Goal: Use online tool/utility: Use online tool/utility

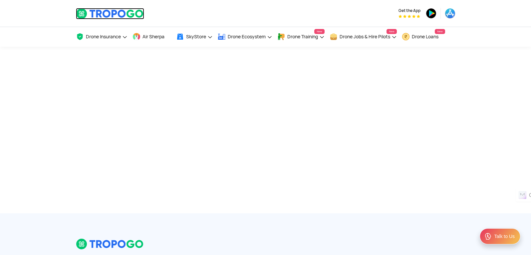
click at [134, 16] on img at bounding box center [110, 13] width 68 height 11
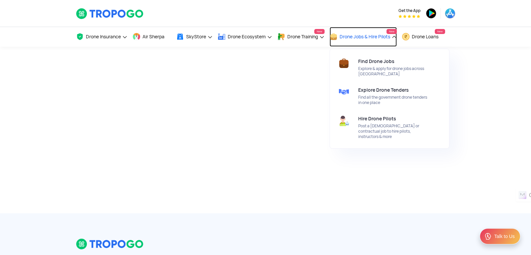
click at [364, 42] on link "Drone Jobs & Hire Pilots New" at bounding box center [363, 37] width 67 height 20
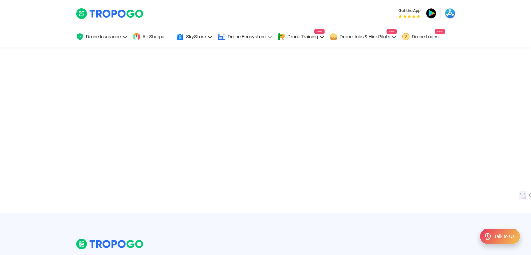
click at [327, 39] on div "Drone Insurance Get Drone Insurance Get Third Party, Comprehensive, Payload Cov…" at bounding box center [266, 37] width 380 height 20
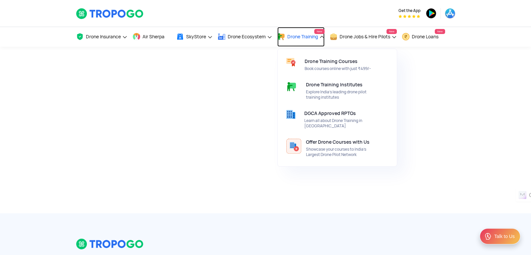
click at [322, 39] on link "Drone Training New" at bounding box center [301, 37] width 47 height 20
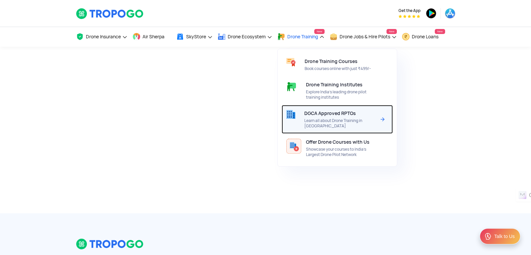
click at [333, 114] on span "DGCA Approved RPTOs" at bounding box center [330, 113] width 52 height 5
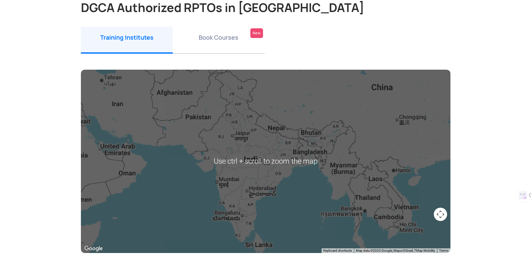
scroll to position [67, 0]
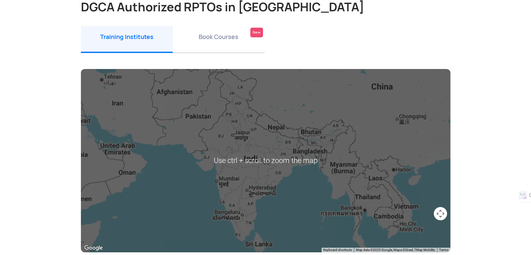
click at [275, 153] on div at bounding box center [266, 160] width 370 height 183
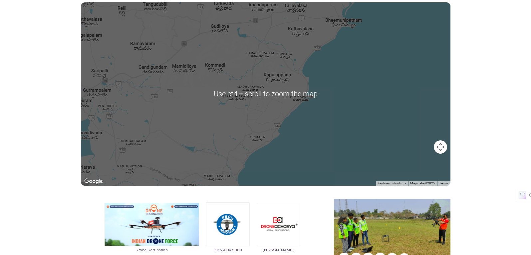
scroll to position [0, 0]
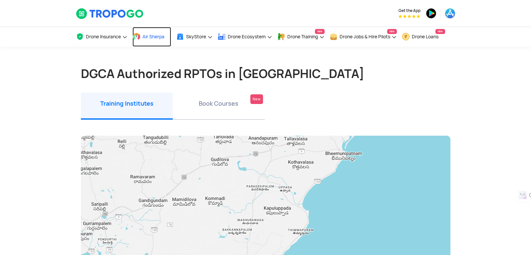
click at [150, 36] on span "Air Sherpa" at bounding box center [154, 36] width 22 height 5
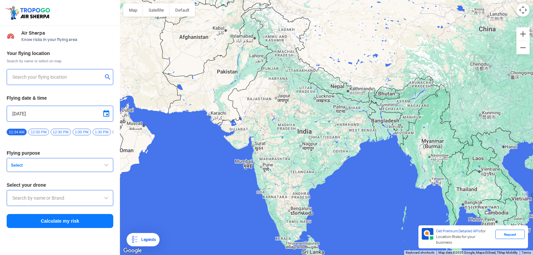
click at [50, 79] on input "text" at bounding box center [57, 77] width 90 height 8
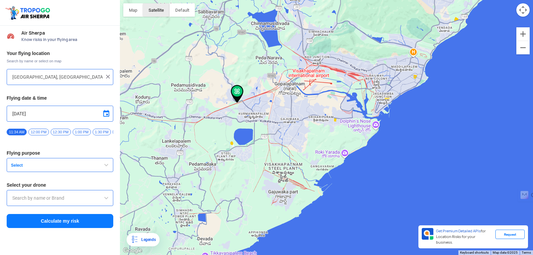
click at [150, 12] on button "Satellite" at bounding box center [156, 9] width 27 height 13
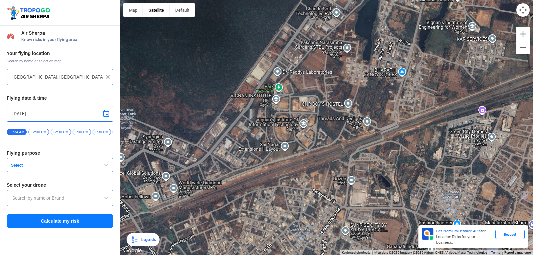
drag, startPoint x: 234, startPoint y: 65, endPoint x: 314, endPoint y: 140, distance: 108.9
click at [300, 146] on div at bounding box center [326, 127] width 413 height 255
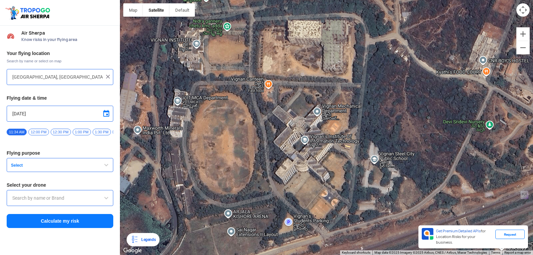
drag, startPoint x: 303, startPoint y: 123, endPoint x: 327, endPoint y: 155, distance: 39.6
click at [327, 155] on div at bounding box center [326, 127] width 413 height 255
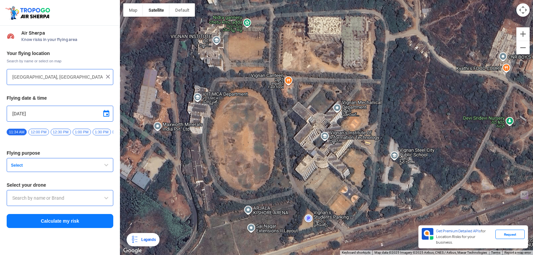
drag, startPoint x: 267, startPoint y: 144, endPoint x: 317, endPoint y: 147, distance: 50.1
click at [317, 147] on div at bounding box center [326, 127] width 413 height 255
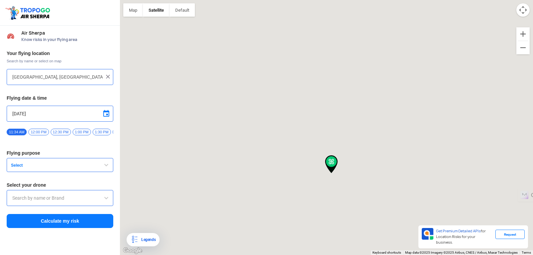
type input "Block D, Visakhaptnam, Visakhapatnam, Andhra Pradesh 530049, India"
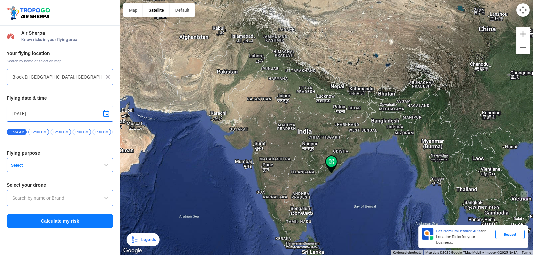
drag, startPoint x: 262, startPoint y: 138, endPoint x: 263, endPoint y: 125, distance: 13.4
click at [263, 125] on div at bounding box center [326, 127] width 413 height 255
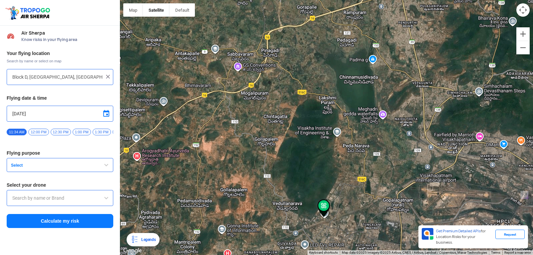
drag, startPoint x: 330, startPoint y: 228, endPoint x: 324, endPoint y: 177, distance: 51.7
click at [324, 177] on div at bounding box center [326, 127] width 413 height 255
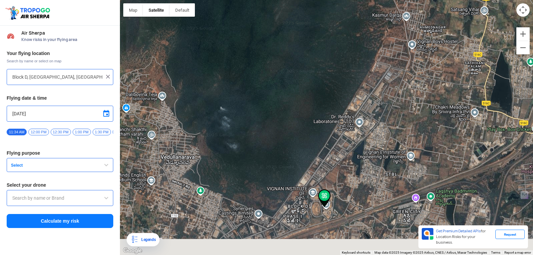
drag, startPoint x: 326, startPoint y: 234, endPoint x: 315, endPoint y: 169, distance: 65.6
click at [315, 169] on div at bounding box center [326, 127] width 413 height 255
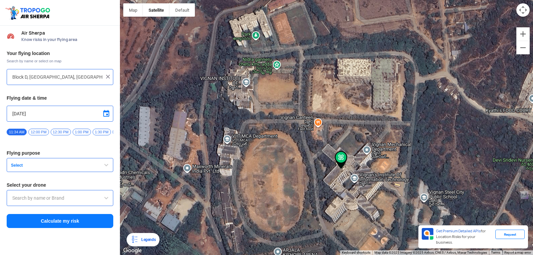
drag, startPoint x: 314, startPoint y: 192, endPoint x: 307, endPoint y: 141, distance: 51.4
click at [307, 141] on div at bounding box center [326, 127] width 413 height 255
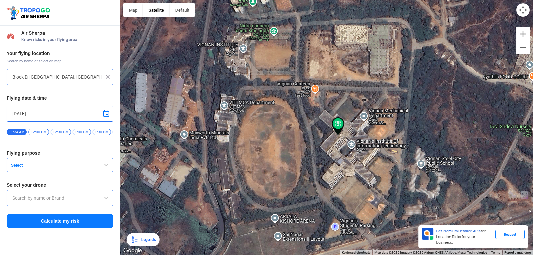
drag, startPoint x: 330, startPoint y: 168, endPoint x: 327, endPoint y: 134, distance: 34.4
click at [327, 134] on div at bounding box center [326, 127] width 413 height 255
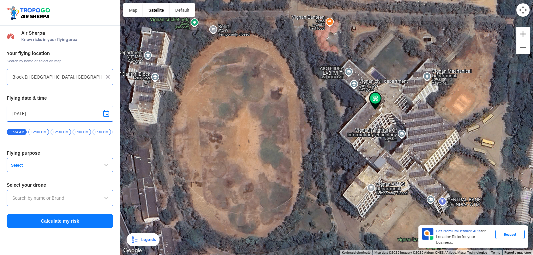
drag, startPoint x: 289, startPoint y: 128, endPoint x: 327, endPoint y: 110, distance: 42.8
click at [327, 110] on div at bounding box center [326, 127] width 413 height 255
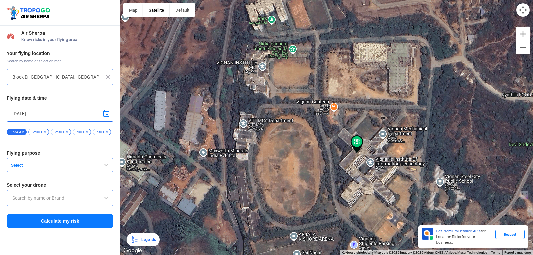
drag, startPoint x: 376, startPoint y: 63, endPoint x: 374, endPoint y: 108, distance: 45.4
click at [374, 108] on div at bounding box center [326, 127] width 413 height 255
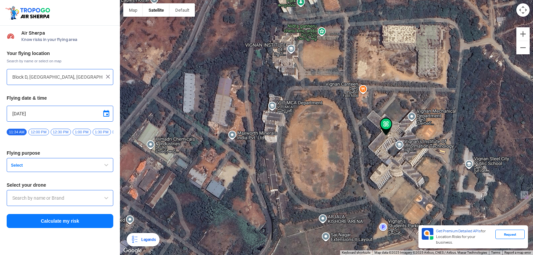
drag, startPoint x: 323, startPoint y: 153, endPoint x: 353, endPoint y: 134, distance: 35.0
click at [353, 134] on div at bounding box center [326, 127] width 413 height 255
click at [67, 167] on span "Select" at bounding box center [49, 165] width 83 height 5
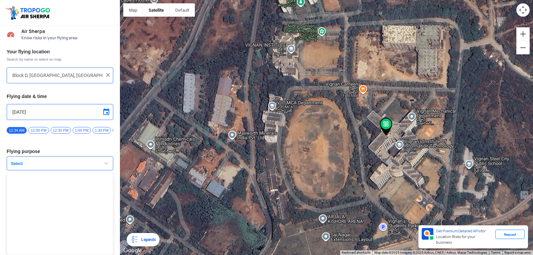
scroll to position [4, 0]
click at [75, 161] on span "Select" at bounding box center [49, 163] width 83 height 5
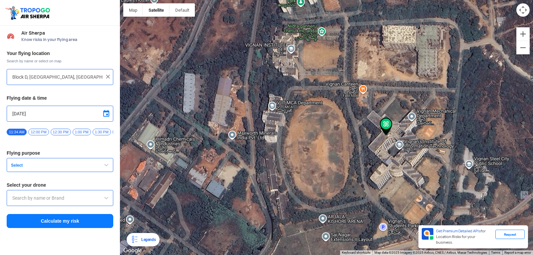
click at [66, 202] on input "text" at bounding box center [59, 198] width 95 height 8
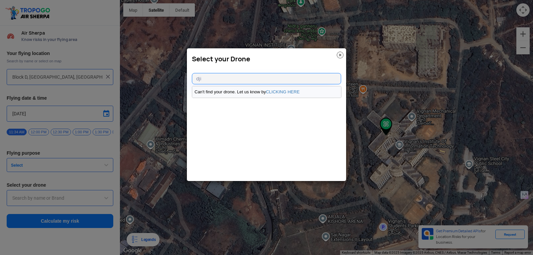
click at [274, 88] on li "Can't find your drone. Let us know by CLICKING HERE" at bounding box center [266, 91] width 149 height 11
click at [269, 80] on input "dji" at bounding box center [266, 78] width 149 height 11
type input "d"
type input "D J I"
click at [281, 81] on input "D J I" at bounding box center [266, 78] width 149 height 11
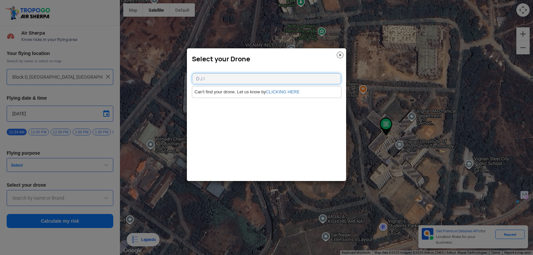
click at [281, 81] on input "D J I" at bounding box center [266, 78] width 149 height 11
click at [279, 81] on input "D J I" at bounding box center [266, 78] width 149 height 11
click at [303, 77] on input "D J I" at bounding box center [266, 78] width 149 height 11
click at [309, 92] on li "Can't find your drone. Let us know by CLICKING HERE" at bounding box center [266, 91] width 149 height 11
click at [298, 93] on link "CLICKING HERE" at bounding box center [283, 91] width 34 height 5
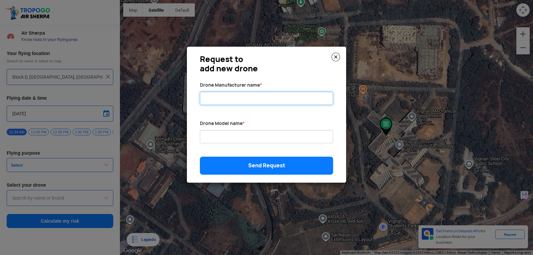
click at [268, 97] on input "Drone Manufacturer name *" at bounding box center [266, 98] width 133 height 13
type input "dji"
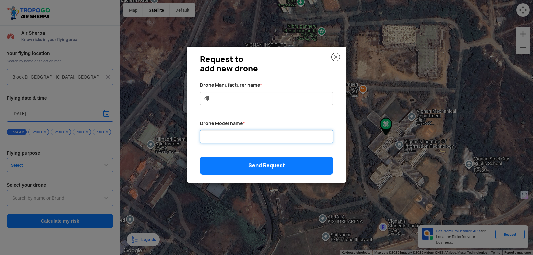
click at [263, 135] on input "Drone Manufacturer name *" at bounding box center [266, 136] width 133 height 13
type input "dji2"
click at [260, 171] on link "Send Request" at bounding box center [266, 166] width 133 height 18
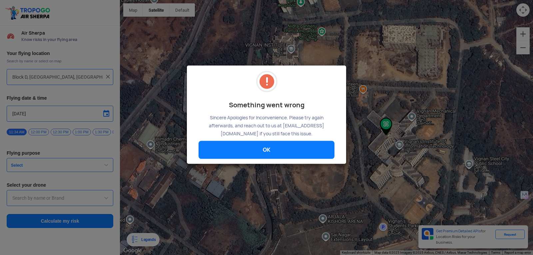
click at [265, 151] on link "OK" at bounding box center [267, 150] width 136 height 18
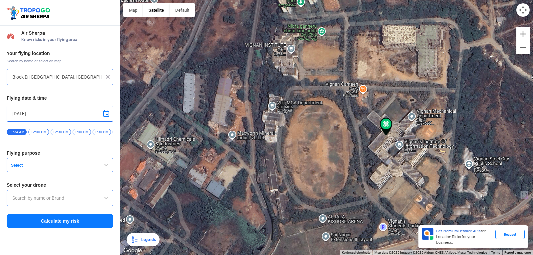
click at [91, 168] on span "Select" at bounding box center [49, 165] width 83 height 5
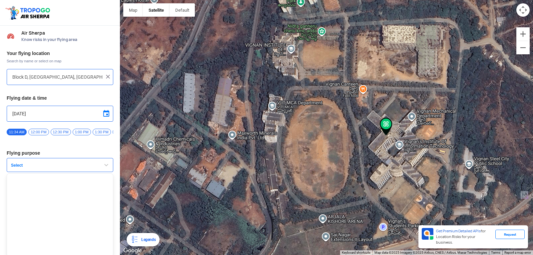
click at [102, 168] on span "button" at bounding box center [106, 165] width 8 height 8
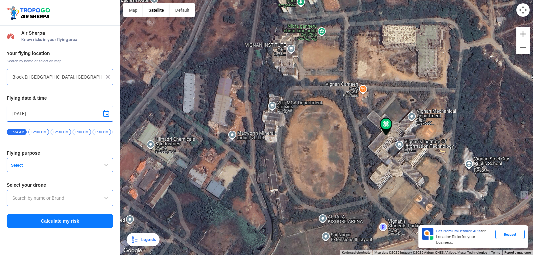
click at [103, 199] on span at bounding box center [106, 198] width 8 height 8
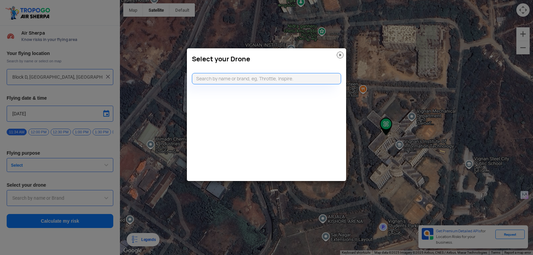
drag, startPoint x: 77, startPoint y: 181, endPoint x: 68, endPoint y: 175, distance: 10.9
click at [77, 180] on modal-container "Select your Drone" at bounding box center [266, 127] width 533 height 255
click at [230, 76] on input "text" at bounding box center [266, 78] width 149 height 11
type input "dji"
click at [498, 139] on modal-container "Select your Drone dji Can't find your drone. Let us know by CLICKING HERE" at bounding box center [266, 127] width 533 height 255
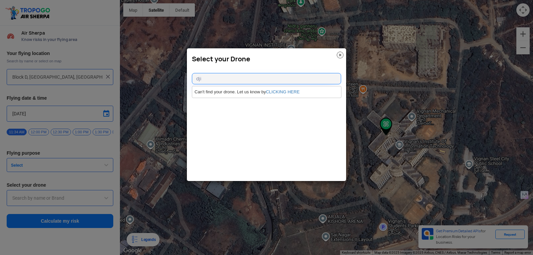
click at [343, 57] on img at bounding box center [340, 55] width 7 height 7
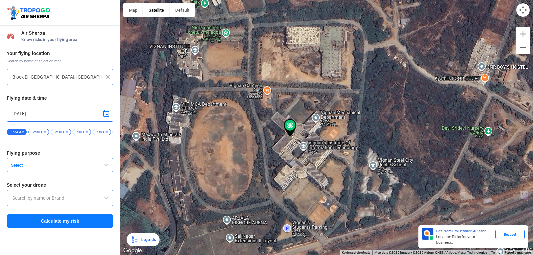
drag, startPoint x: 449, startPoint y: 141, endPoint x: 352, endPoint y: 141, distance: 96.6
click at [352, 141] on div at bounding box center [326, 127] width 413 height 255
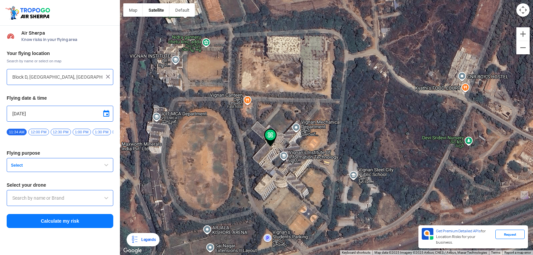
click at [77, 198] on input "text" at bounding box center [59, 198] width 95 height 8
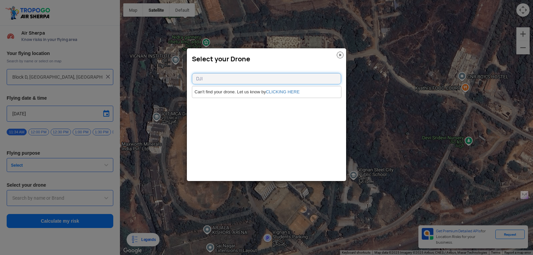
type input "DJI"
drag, startPoint x: 312, startPoint y: 73, endPoint x: 182, endPoint y: 76, distance: 130.3
click at [182, 76] on modal-container "Select your Drone DJI Can't find your drone. Let us know by CLICKING HERE" at bounding box center [266, 127] width 533 height 255
click at [256, 79] on input "https://www.dji.com/" at bounding box center [266, 78] width 149 height 11
type input "h"
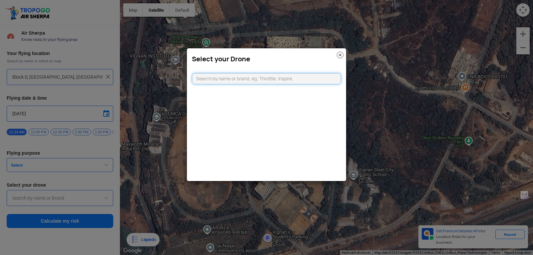
click at [256, 77] on input "text" at bounding box center [266, 78] width 149 height 11
paste input "DJI"
click at [241, 81] on input "DJI" at bounding box center [266, 78] width 149 height 11
type input "DJI"
click at [294, 92] on link "CLICKING HERE" at bounding box center [283, 91] width 34 height 5
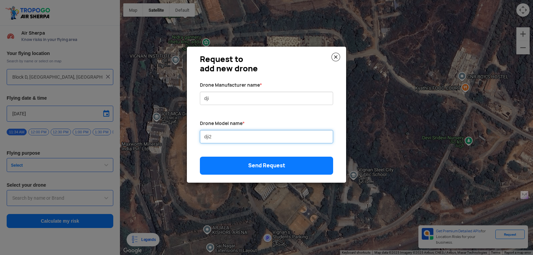
click at [276, 133] on input "dji2" at bounding box center [266, 136] width 133 height 13
drag, startPoint x: 229, startPoint y: 136, endPoint x: 197, endPoint y: 143, distance: 33.1
click at [197, 143] on div "Drone Model name * dji2" at bounding box center [266, 137] width 143 height 35
click at [337, 55] on img at bounding box center [335, 57] width 9 height 9
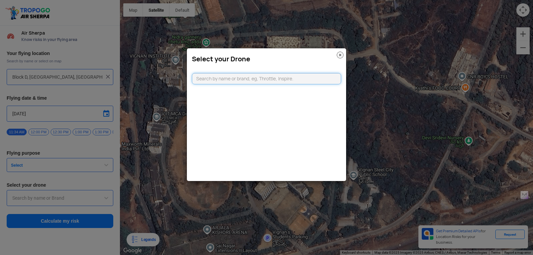
click at [288, 78] on input "text" at bounding box center [266, 78] width 149 height 11
paste input "DJI"
drag, startPoint x: 287, startPoint y: 80, endPoint x: 256, endPoint y: 84, distance: 31.5
click at [256, 84] on input "DJI" at bounding box center [266, 78] width 149 height 11
type input "DJI"
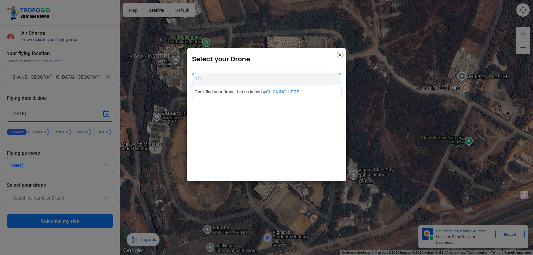
click at [61, 156] on modal-container "Select your Drone DJI Can't find your drone. Let us know by CLICKING HERE" at bounding box center [266, 127] width 533 height 255
click at [341, 56] on img at bounding box center [340, 55] width 7 height 7
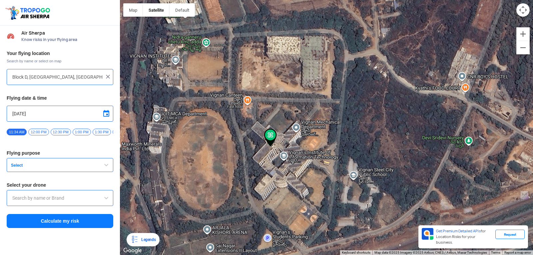
click at [104, 163] on button "Select" at bounding box center [60, 165] width 107 height 14
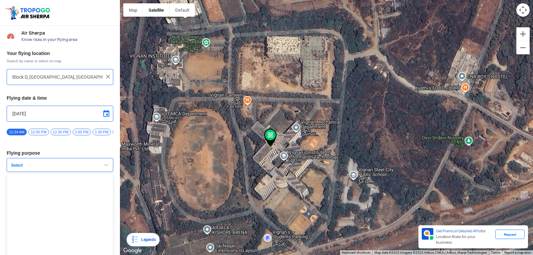
click at [104, 163] on button "Select" at bounding box center [60, 165] width 107 height 14
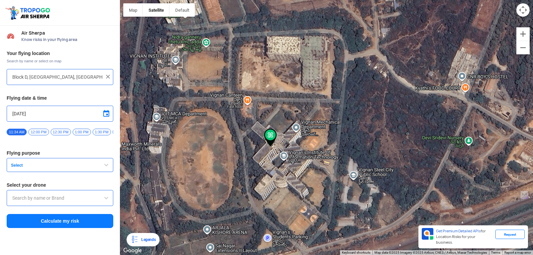
click at [104, 163] on button "Select" at bounding box center [60, 165] width 107 height 14
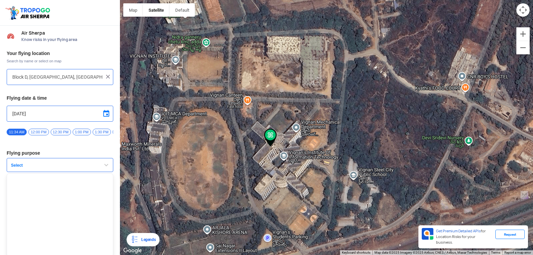
click at [104, 163] on button "Select" at bounding box center [60, 165] width 107 height 14
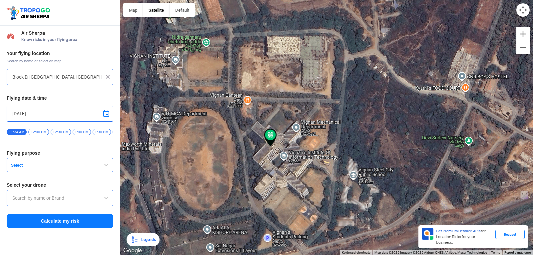
click at [104, 163] on button "Select" at bounding box center [60, 165] width 107 height 14
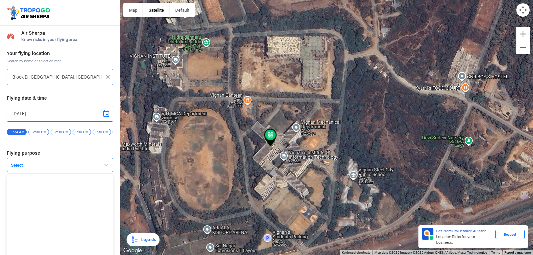
click at [104, 163] on button "Select" at bounding box center [60, 165] width 107 height 14
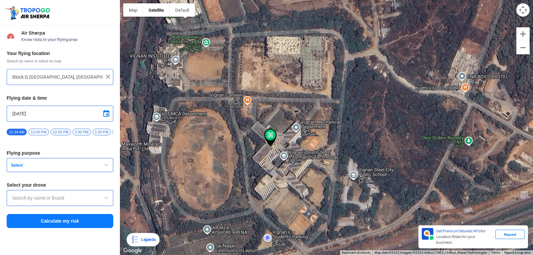
click at [75, 168] on span "Select" at bounding box center [49, 165] width 83 height 5
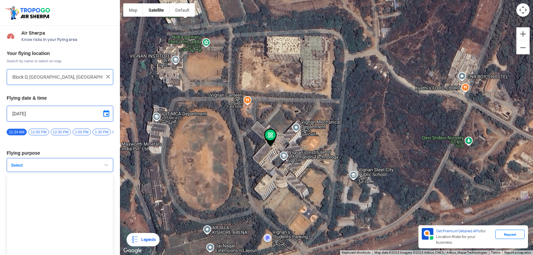
click at [17, 175] on div "Your flying location Search by name or select on map Block D, Visakhaptnam, Vis…" at bounding box center [60, 139] width 120 height 185
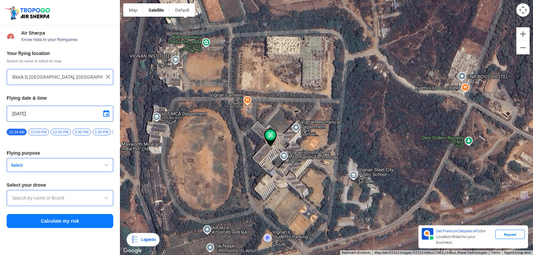
click at [17, 168] on span "Select" at bounding box center [49, 165] width 83 height 5
click at [60, 130] on span "12:30 PM" at bounding box center [61, 132] width 20 height 7
click at [104, 115] on span at bounding box center [106, 114] width 8 height 8
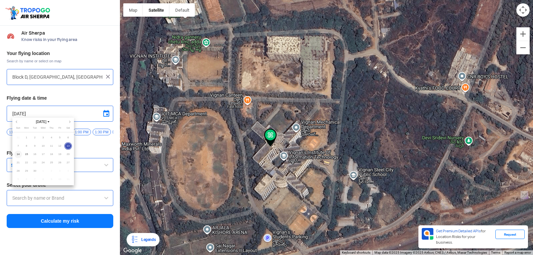
click at [20, 154] on span "14" at bounding box center [18, 155] width 8 height 8
type input "9/14/2025"
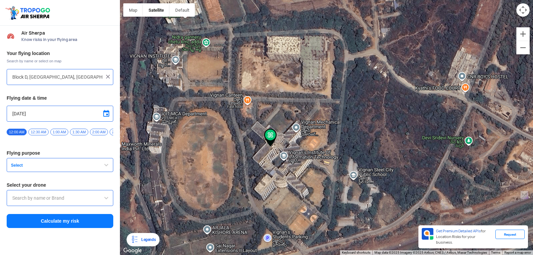
click at [45, 131] on span "12:30 AM" at bounding box center [38, 132] width 20 height 7
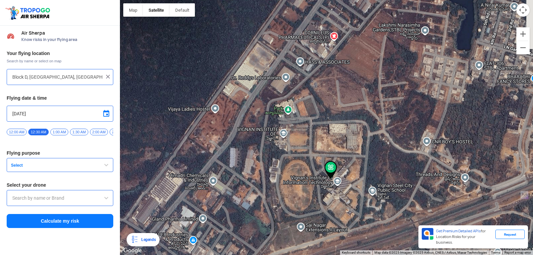
drag, startPoint x: 401, startPoint y: 61, endPoint x: 390, endPoint y: 130, distance: 70.1
click at [390, 130] on div at bounding box center [326, 127] width 413 height 255
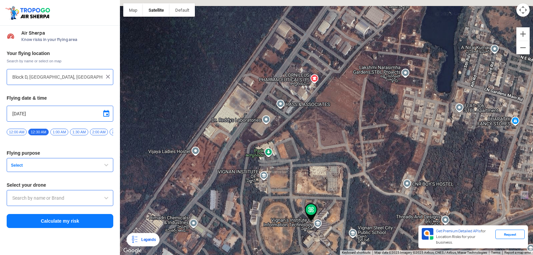
drag, startPoint x: 410, startPoint y: 101, endPoint x: 389, endPoint y: 154, distance: 56.4
click at [389, 152] on div at bounding box center [326, 127] width 413 height 255
click at [389, 154] on div at bounding box center [326, 127] width 413 height 255
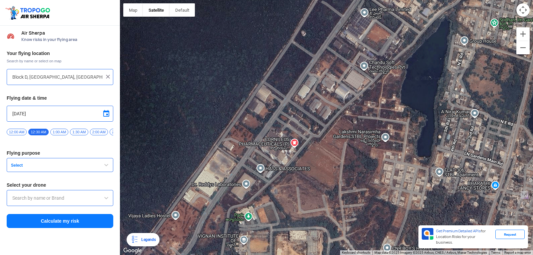
drag, startPoint x: 421, startPoint y: 65, endPoint x: 400, endPoint y: 128, distance: 66.2
click at [400, 128] on div at bounding box center [326, 127] width 413 height 255
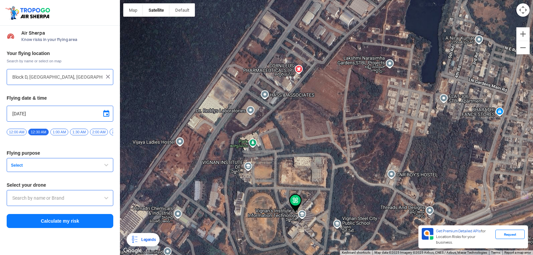
drag, startPoint x: 419, startPoint y: 81, endPoint x: 426, endPoint y: 0, distance: 80.9
click at [426, 0] on div at bounding box center [326, 127] width 413 height 255
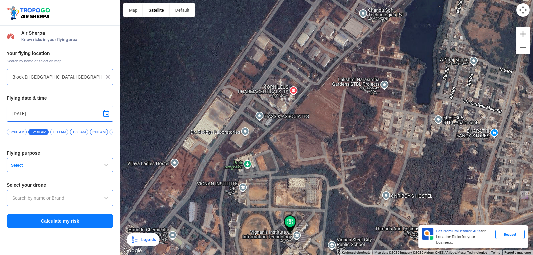
drag, startPoint x: 426, startPoint y: 3, endPoint x: 421, endPoint y: 23, distance: 20.7
click at [421, 23] on div at bounding box center [326, 127] width 413 height 255
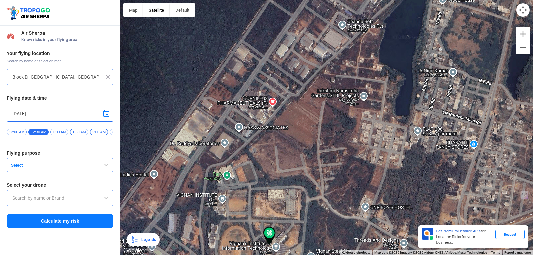
drag, startPoint x: 440, startPoint y: 94, endPoint x: 418, endPoint y: 107, distance: 25.2
click at [418, 107] on div at bounding box center [326, 127] width 413 height 255
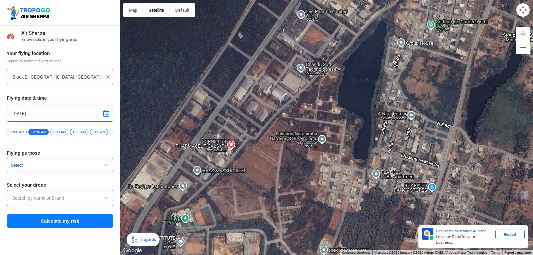
drag, startPoint x: 465, startPoint y: 123, endPoint x: 425, endPoint y: 171, distance: 62.2
click at [425, 171] on div at bounding box center [326, 127] width 413 height 255
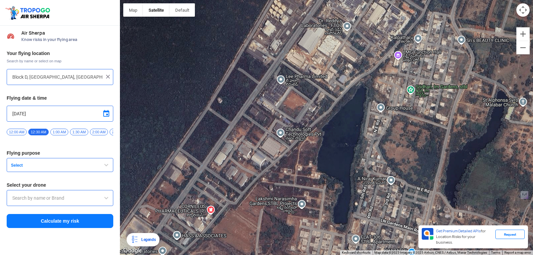
drag, startPoint x: 455, startPoint y: 72, endPoint x: 430, endPoint y: 127, distance: 60.1
click at [433, 133] on div at bounding box center [326, 127] width 413 height 255
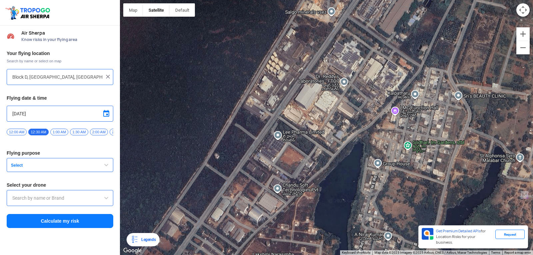
drag, startPoint x: 459, startPoint y: 58, endPoint x: 457, endPoint y: 115, distance: 56.7
click at [457, 115] on div at bounding box center [326, 127] width 413 height 255
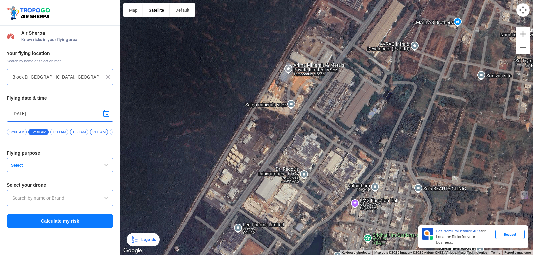
drag, startPoint x: 465, startPoint y: 44, endPoint x: 425, endPoint y: 137, distance: 101.8
click at [425, 137] on div at bounding box center [326, 127] width 413 height 255
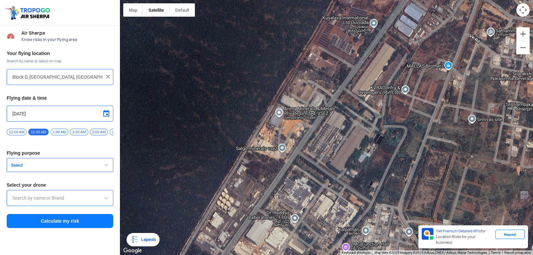
drag, startPoint x: 428, startPoint y: 63, endPoint x: 419, endPoint y: 107, distance: 45.3
click at [419, 107] on div at bounding box center [326, 127] width 413 height 255
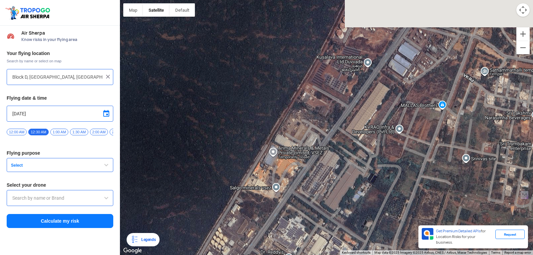
drag, startPoint x: 451, startPoint y: 49, endPoint x: 445, endPoint y: 90, distance: 41.8
click at [445, 90] on div at bounding box center [326, 127] width 413 height 255
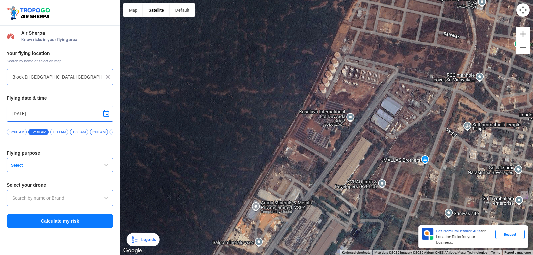
drag, startPoint x: 469, startPoint y: 30, endPoint x: 451, endPoint y: 86, distance: 58.5
click at [451, 86] on div at bounding box center [326, 127] width 413 height 255
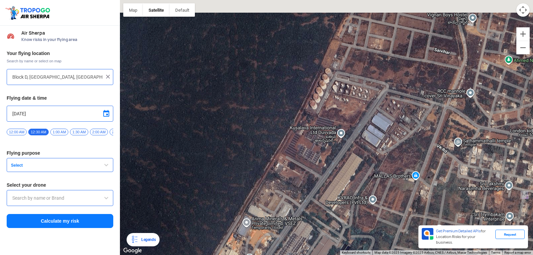
drag, startPoint x: 462, startPoint y: 55, endPoint x: 429, endPoint y: 94, distance: 51.3
click at [429, 95] on div at bounding box center [326, 127] width 413 height 255
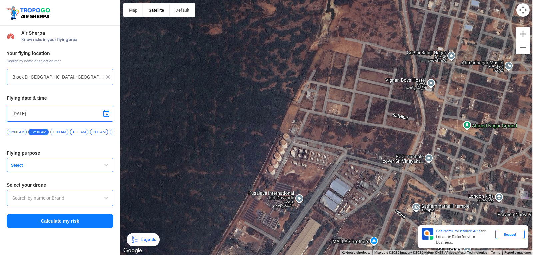
drag, startPoint x: 442, startPoint y: 83, endPoint x: 424, endPoint y: 109, distance: 31.7
click at [424, 124] on div at bounding box center [326, 127] width 413 height 255
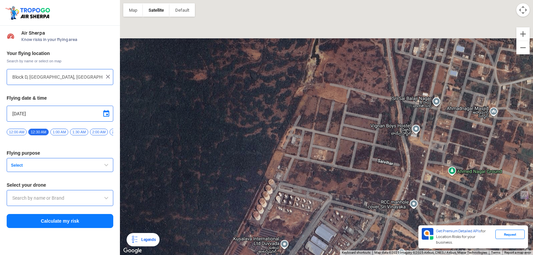
drag, startPoint x: 422, startPoint y: 63, endPoint x: 405, endPoint y: 122, distance: 61.5
click at [405, 122] on div at bounding box center [326, 127] width 413 height 255
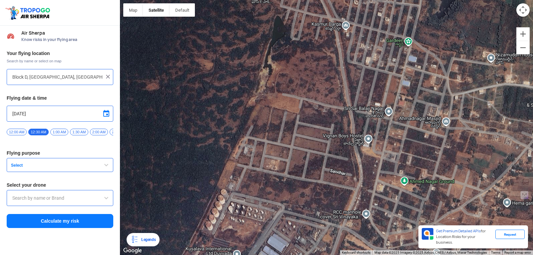
drag, startPoint x: 436, startPoint y: 76, endPoint x: 390, endPoint y: 77, distance: 45.3
click at [390, 77] on div at bounding box center [326, 127] width 413 height 255
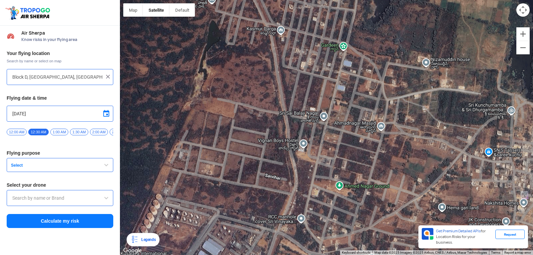
drag, startPoint x: 437, startPoint y: 69, endPoint x: 371, endPoint y: 74, distance: 66.2
click at [371, 74] on div at bounding box center [326, 127] width 413 height 255
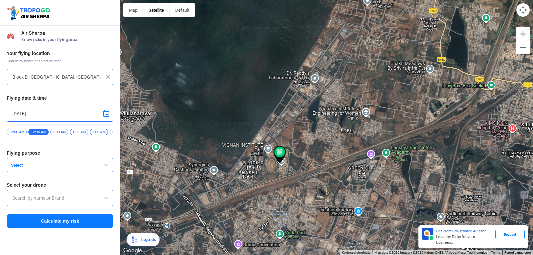
drag, startPoint x: 361, startPoint y: 188, endPoint x: 363, endPoint y: 106, distance: 82.0
click at [363, 106] on div at bounding box center [326, 127] width 413 height 255
